Goal: Task Accomplishment & Management: Complete application form

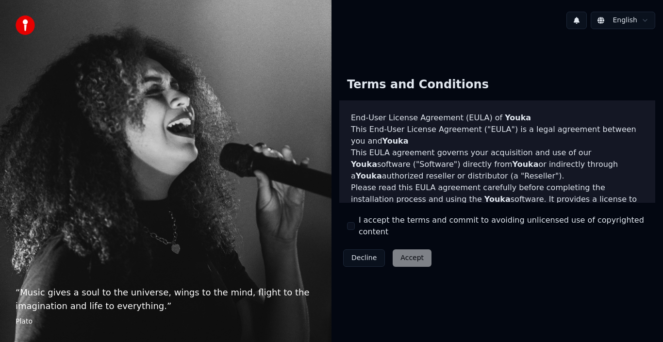
click at [358, 223] on div "I accept the terms and commit to avoiding unlicensed use of copyrighted content" at bounding box center [497, 225] width 300 height 23
click at [357, 229] on div "I accept the terms and commit to avoiding unlicensed use of copyrighted content" at bounding box center [497, 225] width 300 height 23
click at [348, 227] on button "I accept the terms and commit to avoiding unlicensed use of copyrighted content" at bounding box center [351, 226] width 8 height 8
click at [392, 249] on button "Accept" at bounding box center [411, 257] width 39 height 17
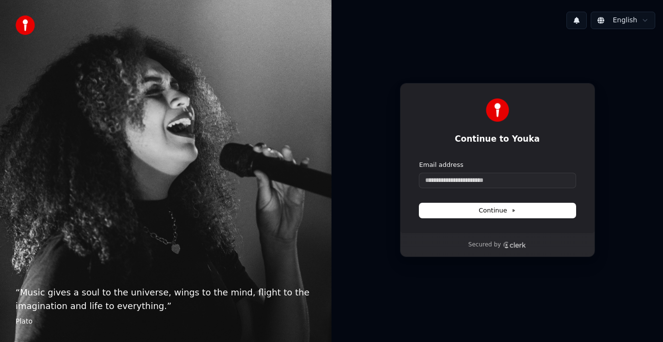
click at [464, 170] on div "Email address" at bounding box center [497, 174] width 156 height 27
click at [472, 182] on input "Email address" at bounding box center [497, 180] width 156 height 15
click at [647, 0] on div "English Continue to Youka Continue with Google or Email address Continue Secure…" at bounding box center [496, 171] width 331 height 342
